Goal: Find specific page/section: Find specific page/section

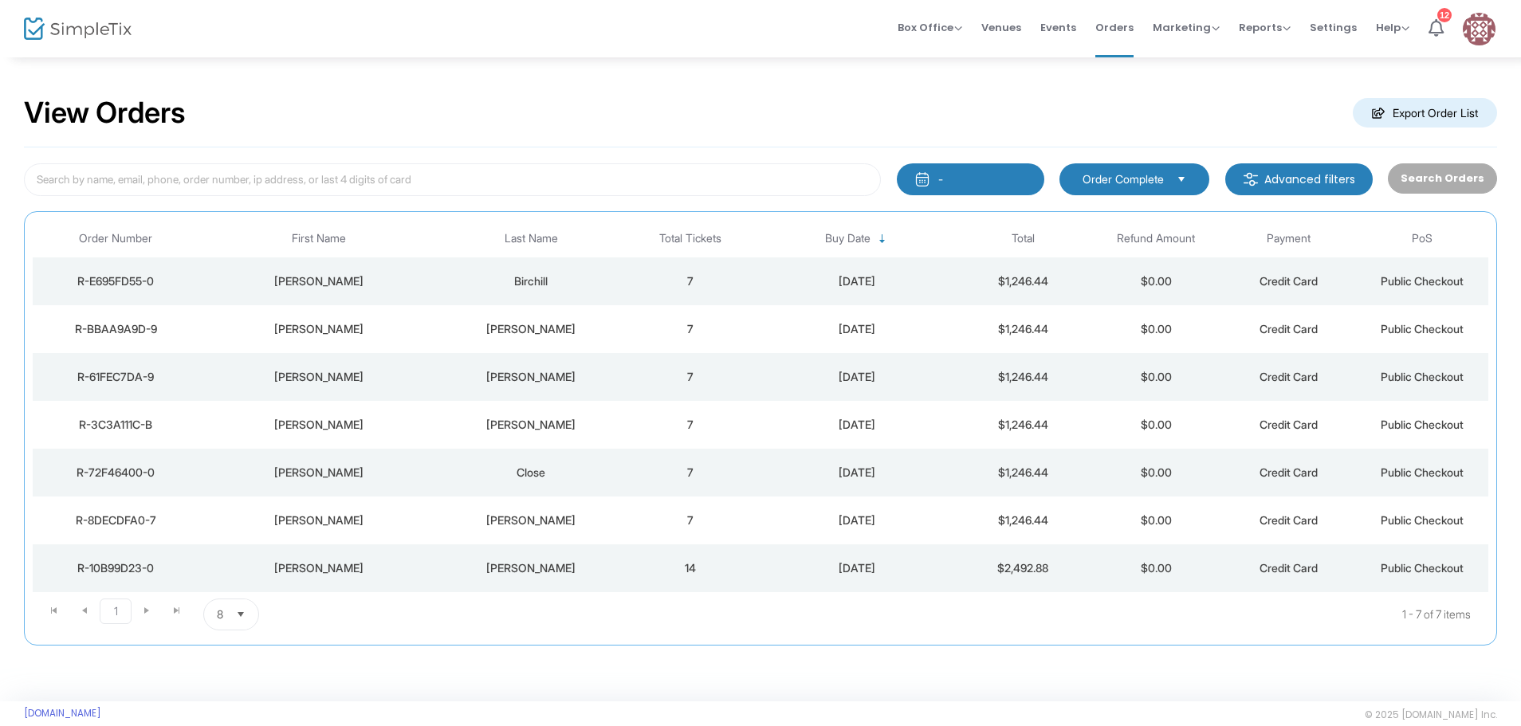
click at [238, 614] on span "Select" at bounding box center [241, 615] width 26 height 26
click at [234, 516] on li "25" at bounding box center [231, 518] width 55 height 32
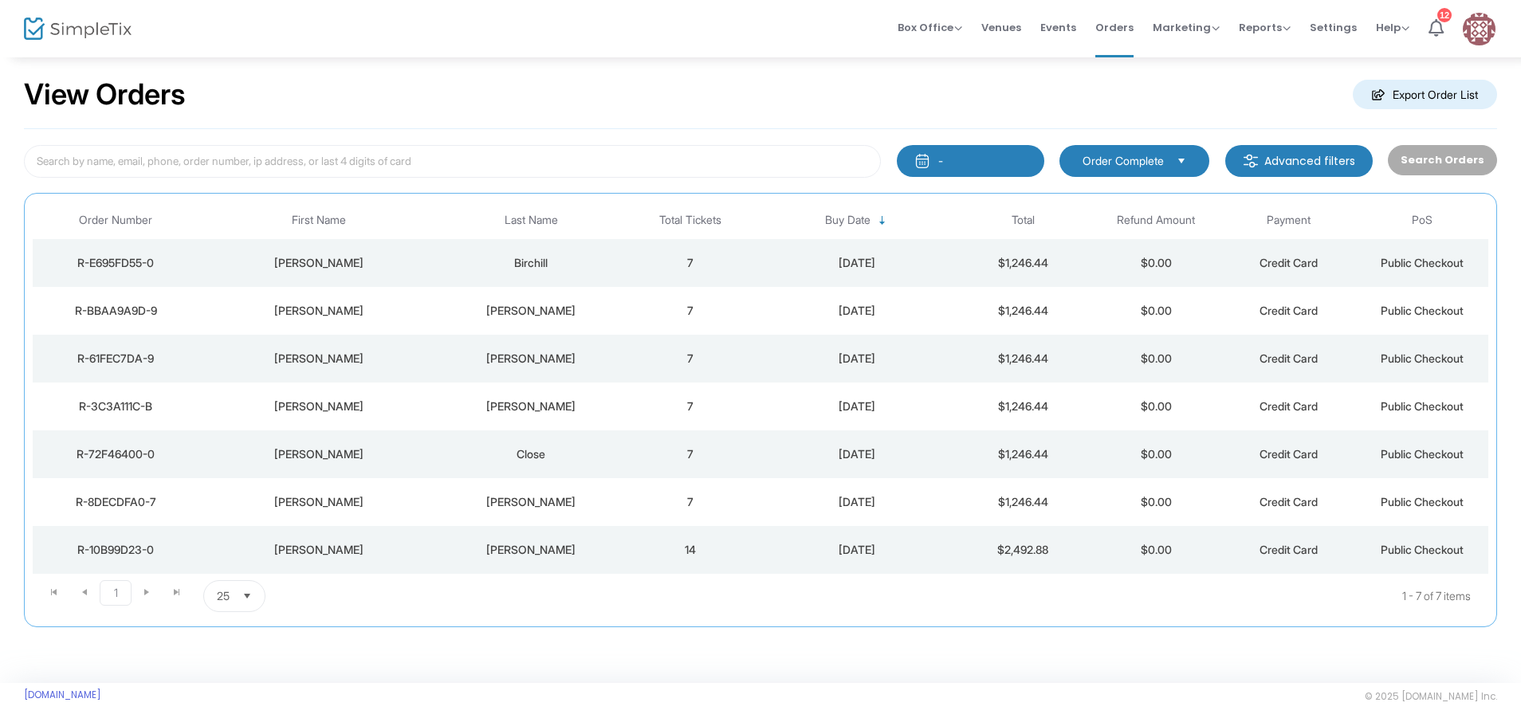
scroll to position [23, 0]
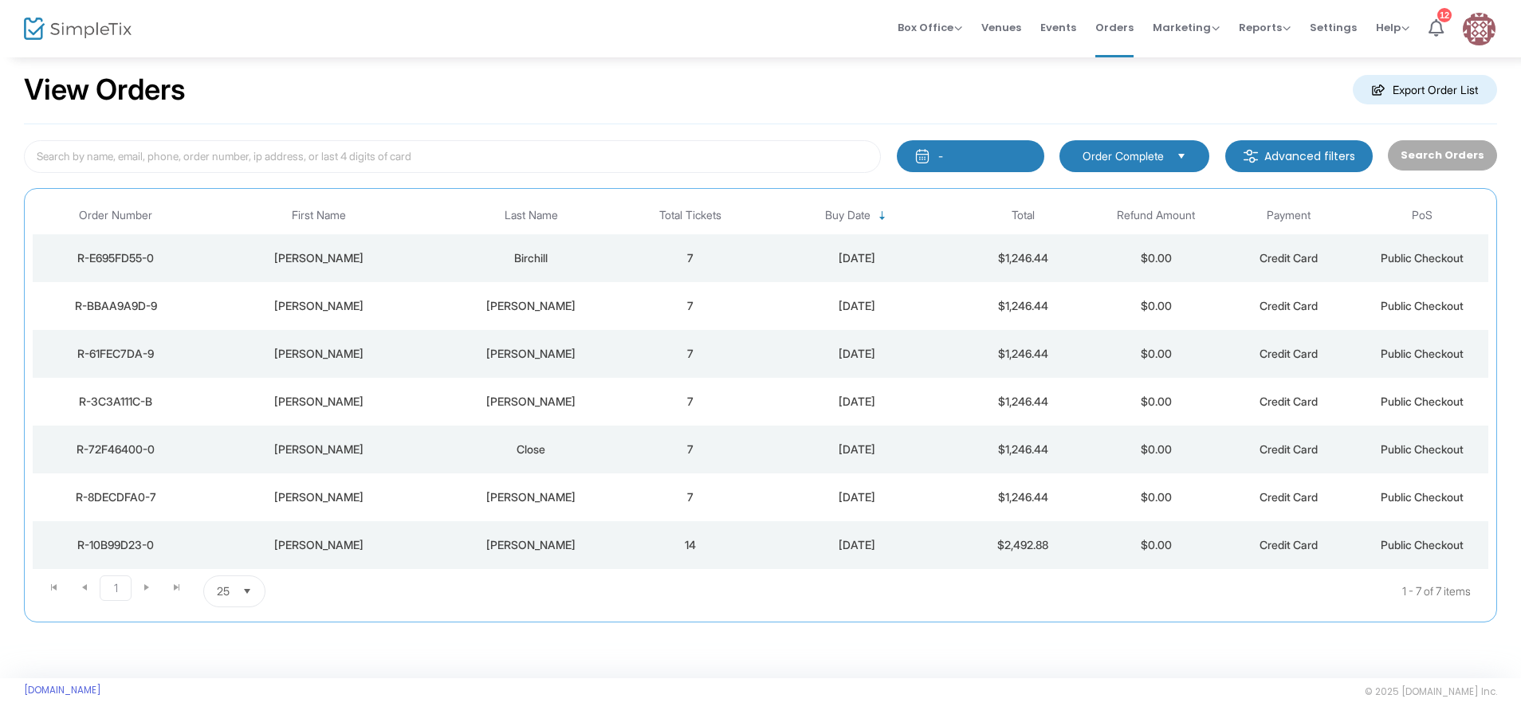
click at [979, 160] on button "-" at bounding box center [970, 156] width 147 height 32
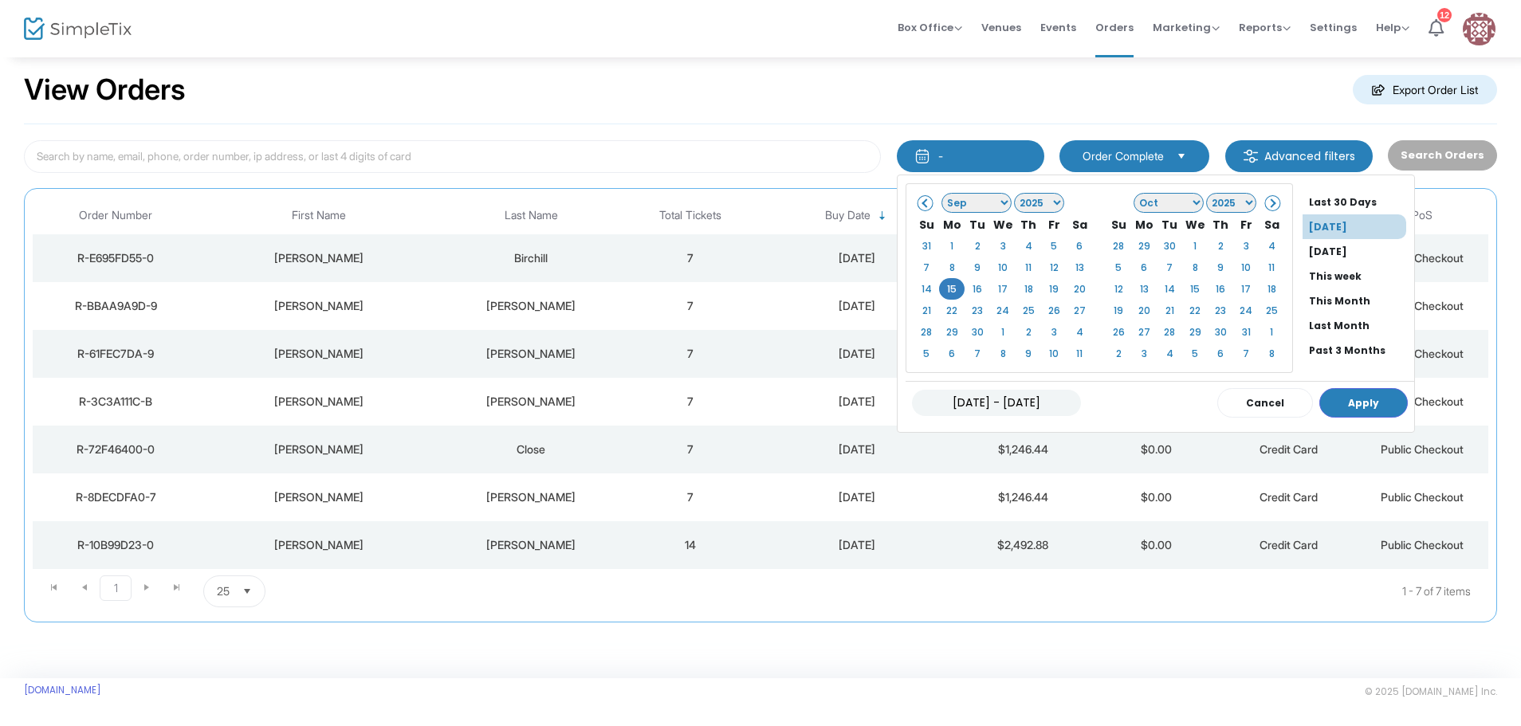
click at [1007, 195] on select "Jan Feb Mar Apr May Jun [DATE] Aug Sep Oct Nov Dec" at bounding box center [976, 203] width 70 height 20
click at [1053, 194] on select "1925 1926 1927 1928 1929 1930 1931 1932 1933 1934 1935 1936 1937 1938 1939 1940…" at bounding box center [1039, 203] width 50 height 20
click at [1054, 201] on select "1925 1926 1927 1928 1929 1930 1931 1932 1933 1934 1935 1936 1937 1938 1939 1940…" at bounding box center [1039, 203] width 50 height 20
click at [1367, 403] on button "Apply" at bounding box center [1363, 402] width 88 height 29
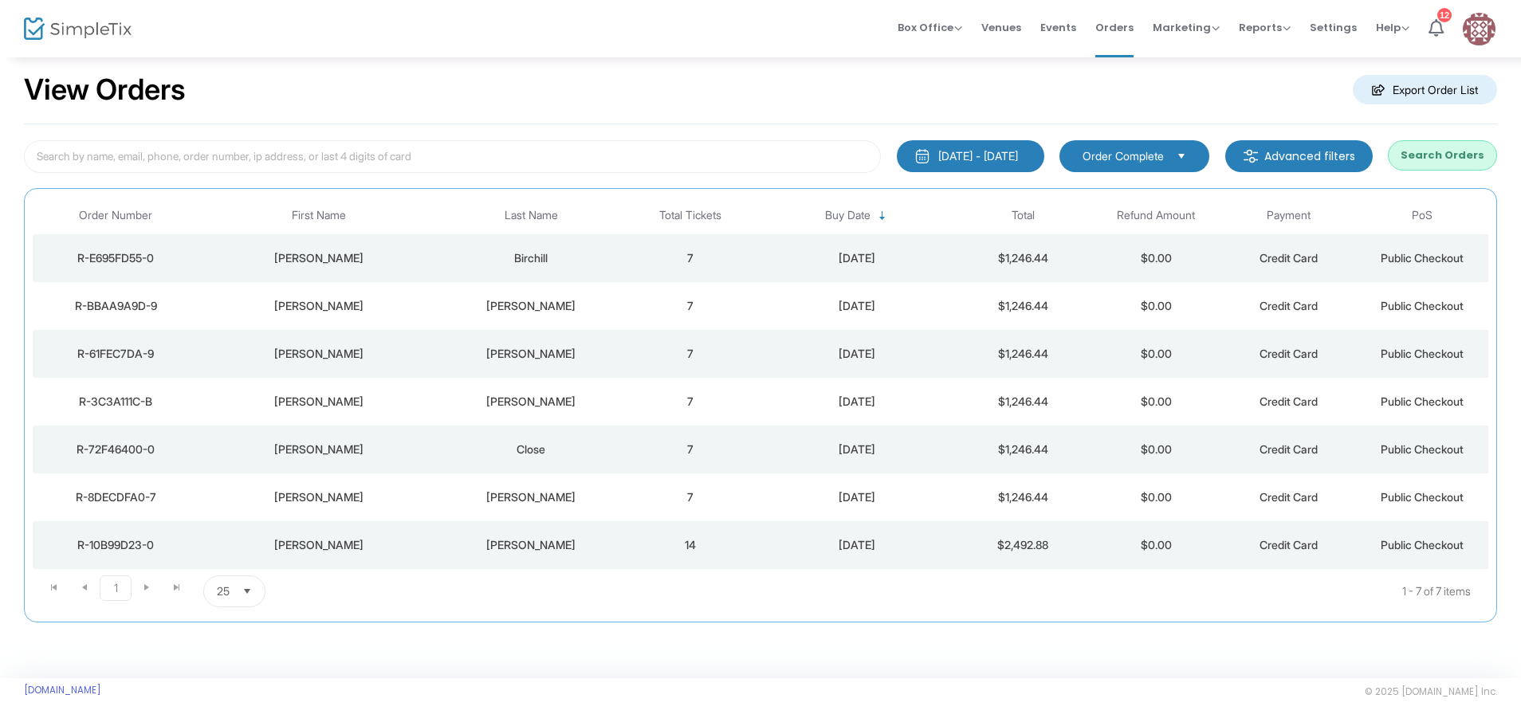
click at [1284, 159] on m-button "Advanced filters" at bounding box center [1298, 156] width 147 height 32
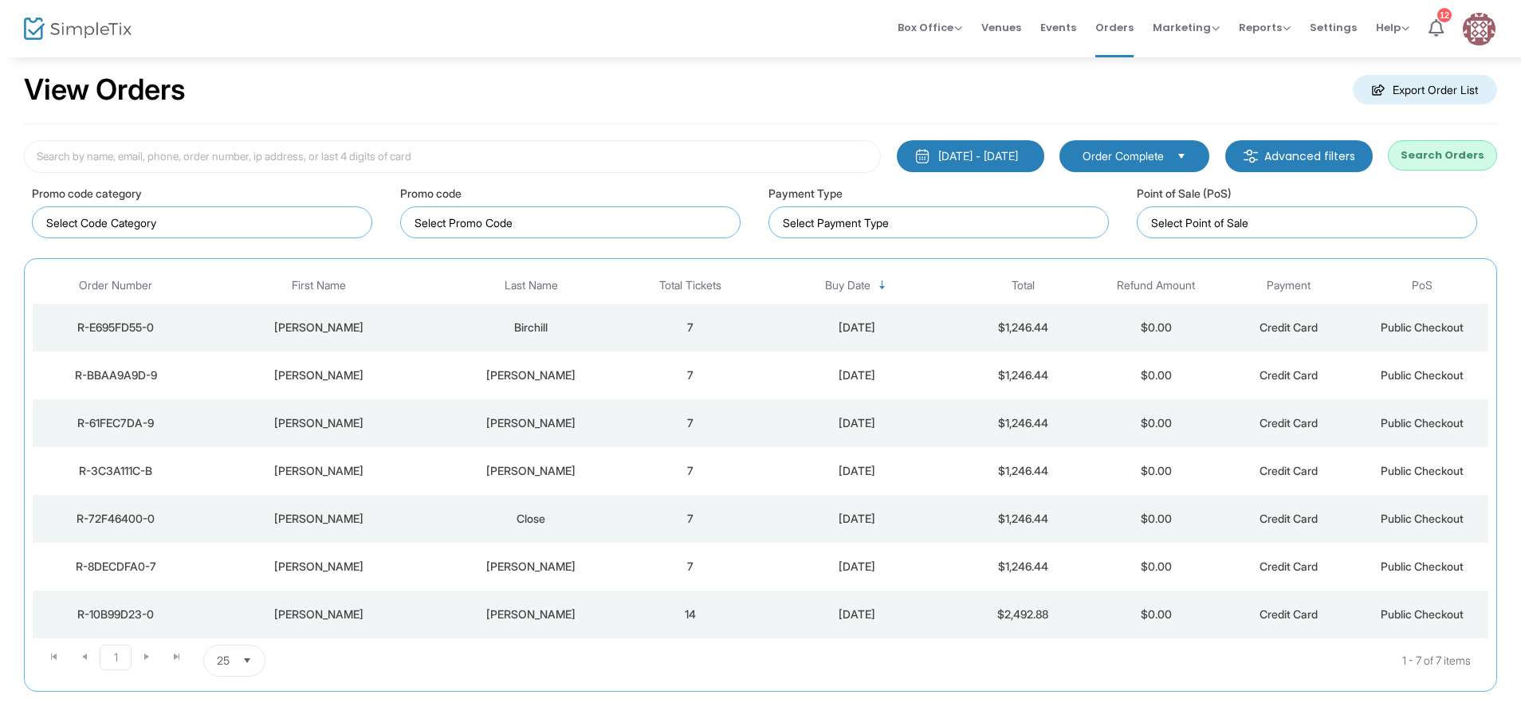
click at [685, 80] on div "View Orders Export Order List" at bounding box center [760, 91] width 1473 height 68
click at [1194, 29] on span "Marketing" at bounding box center [1186, 27] width 67 height 15
click at [913, 26] on span "Box Office" at bounding box center [929, 27] width 65 height 15
click at [816, 42] on div "Box Office Sell Tickets Bookings Sell Season Pass Venues Memberships Events Ord…" at bounding box center [862, 28] width 1318 height 57
click at [84, 21] on img at bounding box center [78, 29] width 108 height 23
